Goal: Find specific page/section: Find specific page/section

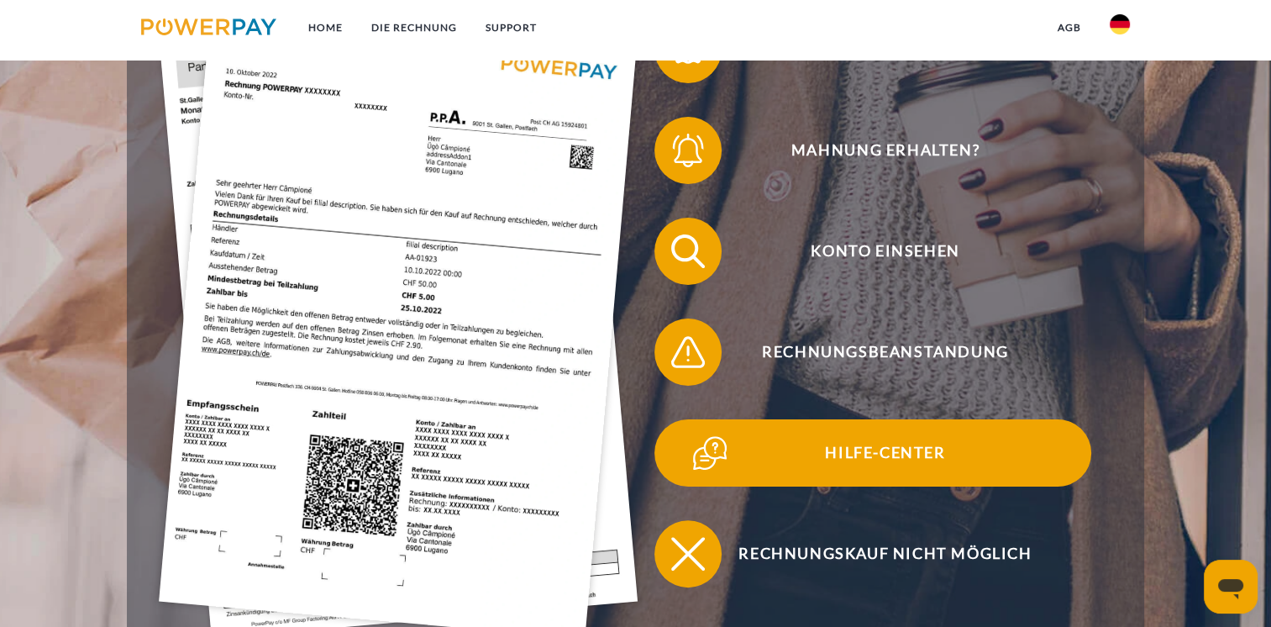
scroll to position [420, 0]
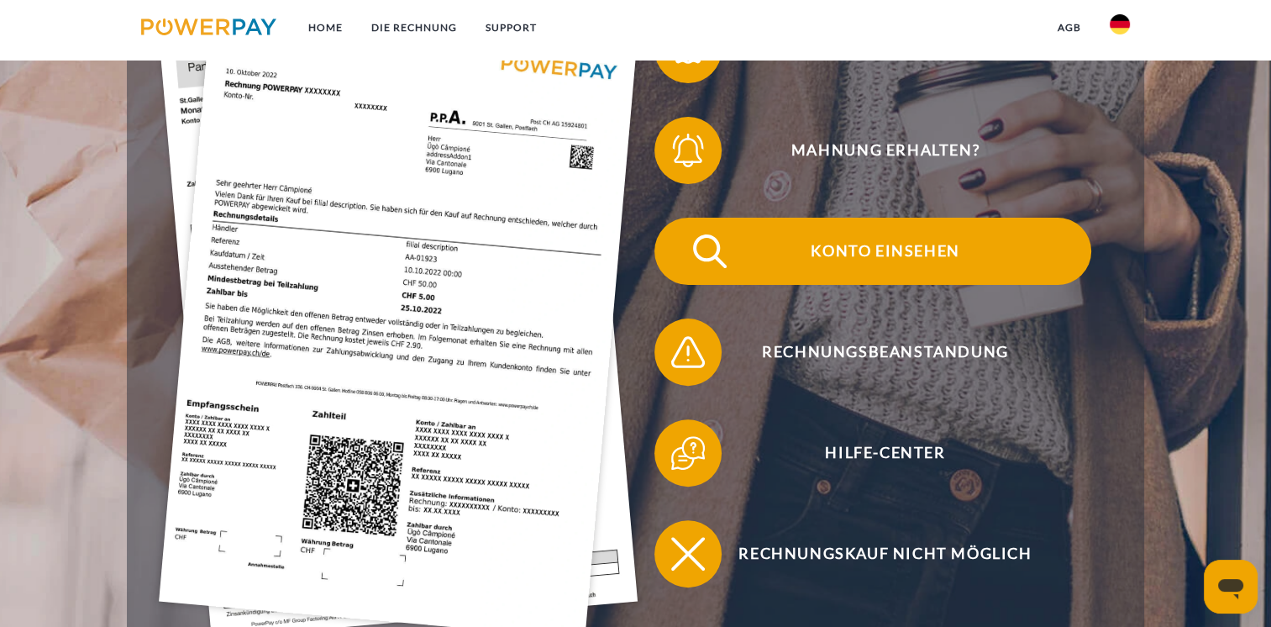
click at [852, 250] on span "Konto einsehen" at bounding box center [886, 251] width 412 height 67
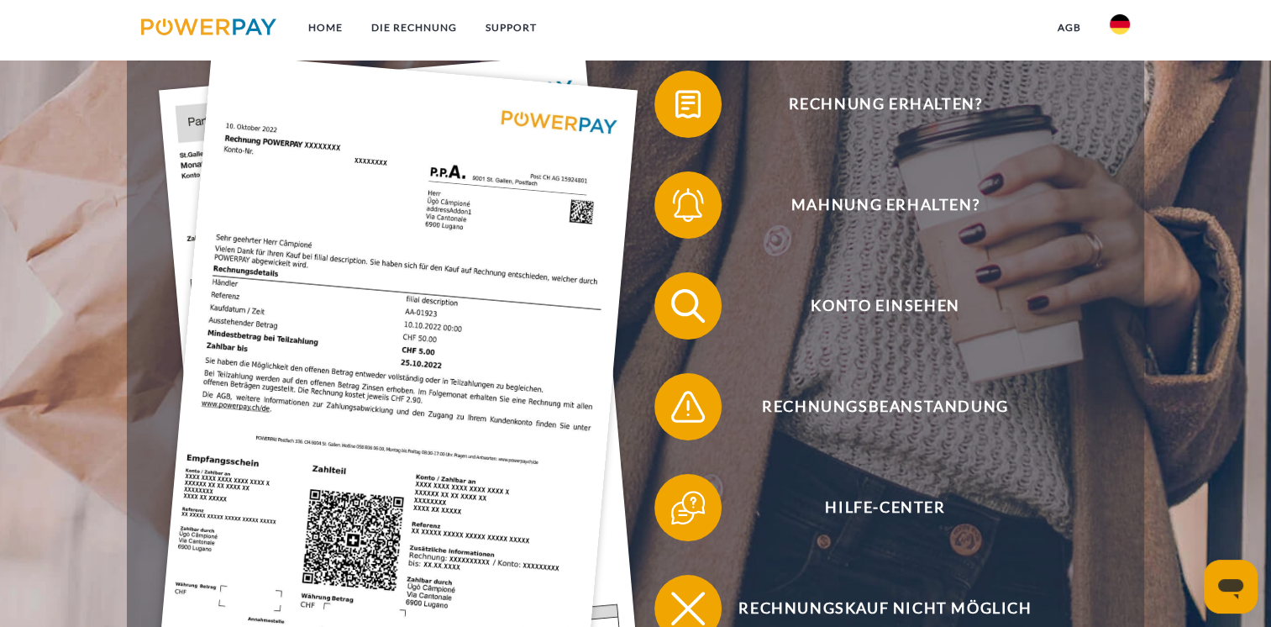
scroll to position [336, 0]
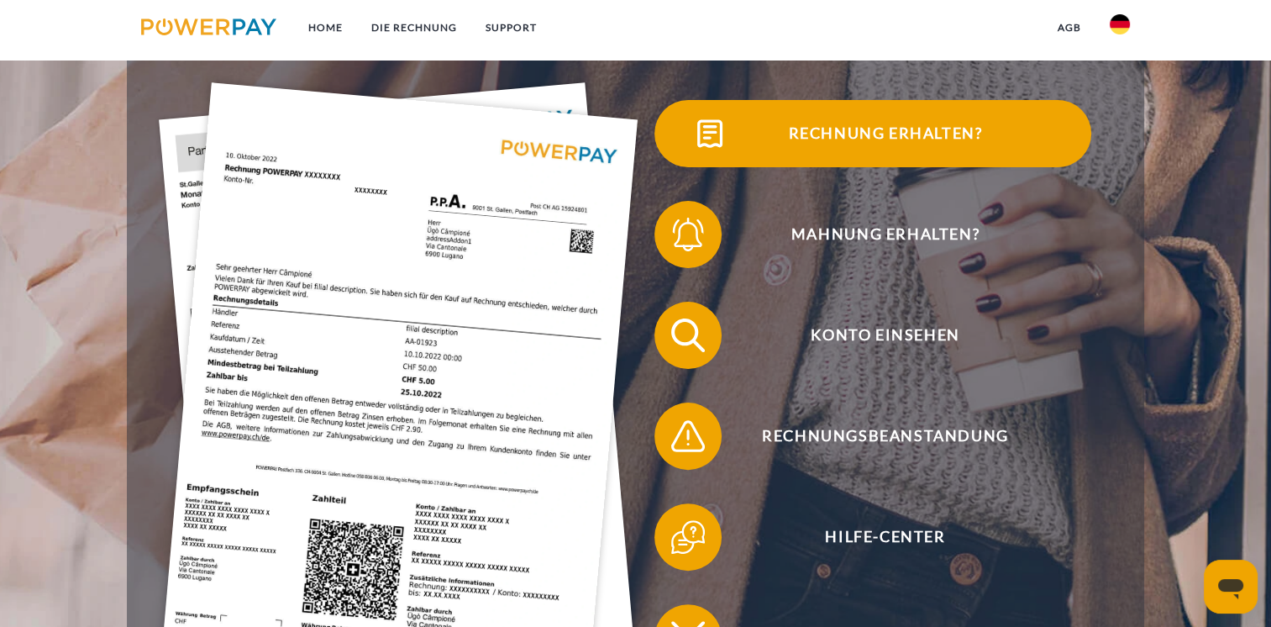
click at [803, 126] on span "Rechnung erhalten?" at bounding box center [886, 133] width 412 height 67
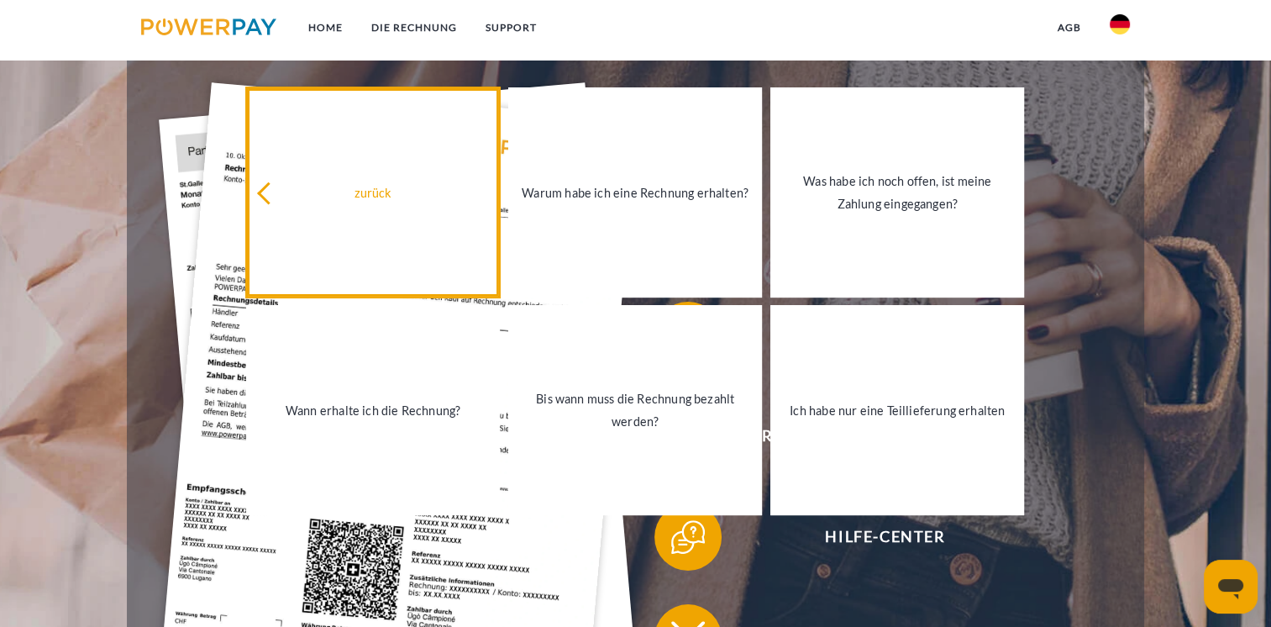
click at [276, 193] on icon at bounding box center [268, 193] width 23 height 23
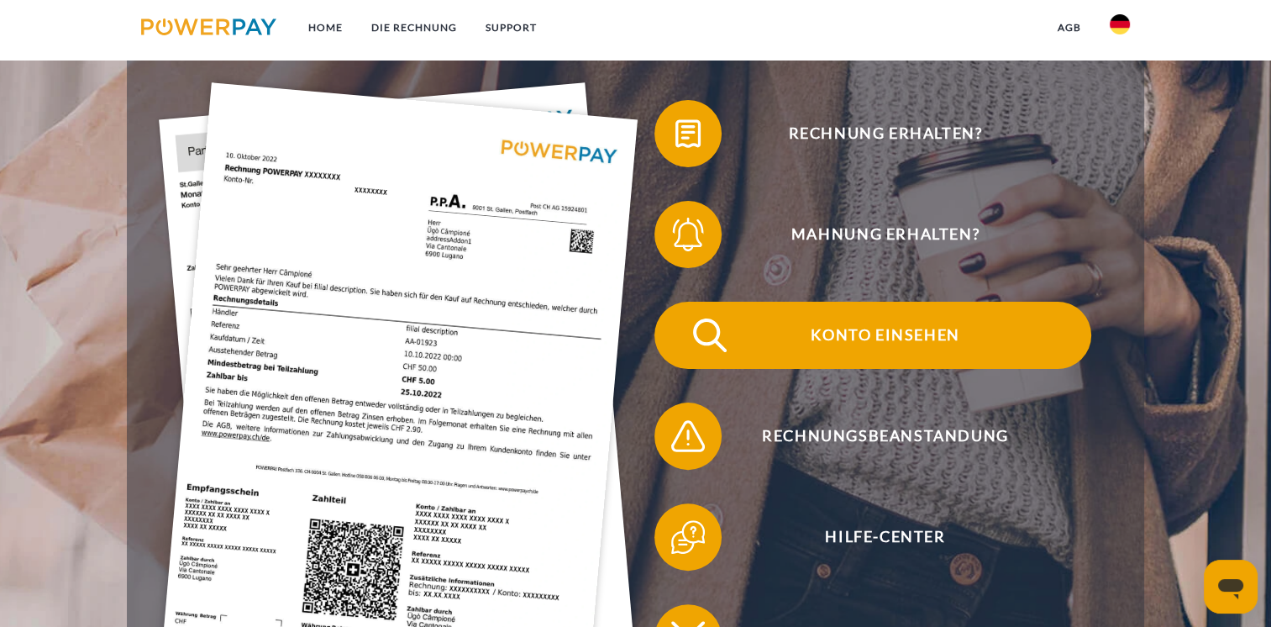
click at [933, 355] on span "Konto einsehen" at bounding box center [886, 335] width 412 height 67
